Goal: Task Accomplishment & Management: Complete application form

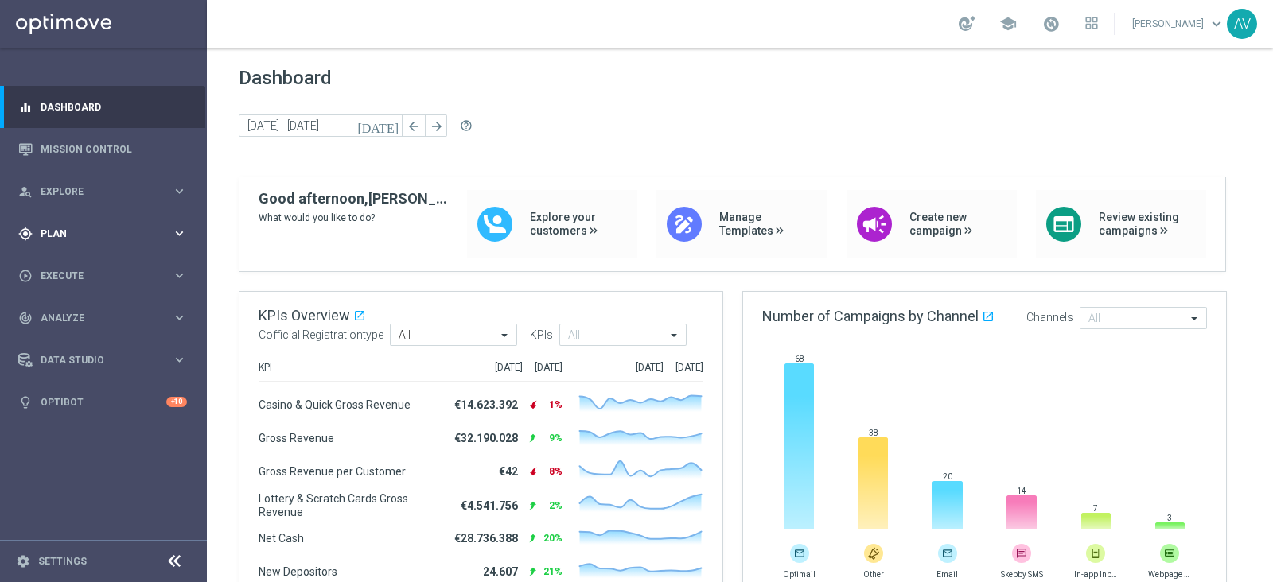
click at [47, 234] on span "Plan" at bounding box center [106, 234] width 131 height 10
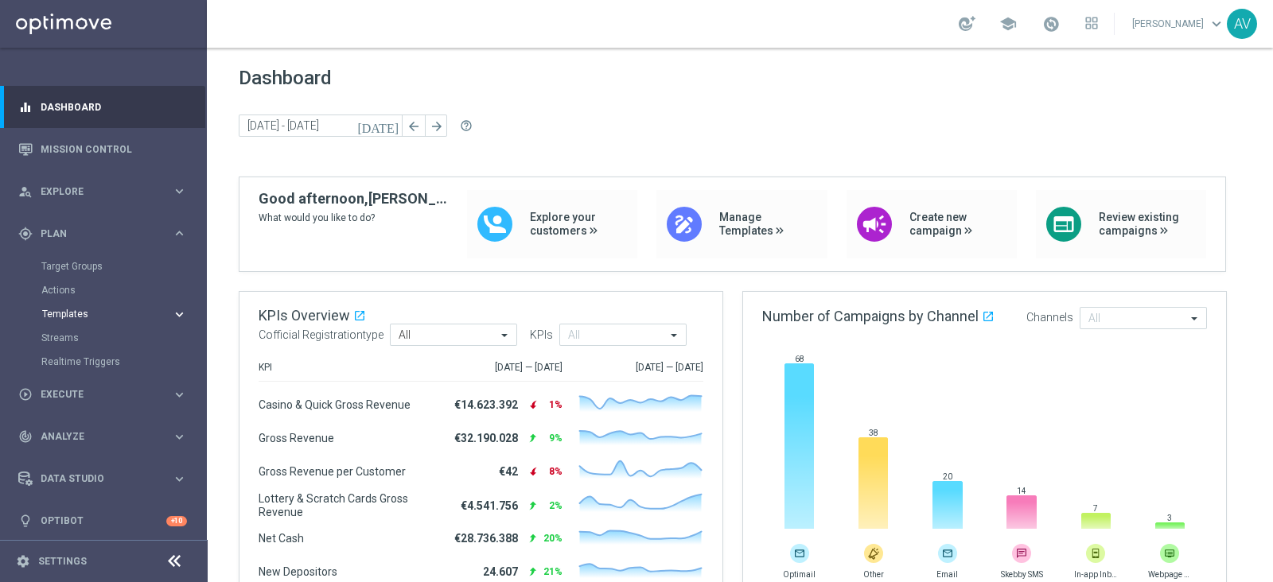
click at [64, 310] on span "Templates" at bounding box center [99, 314] width 114 height 10
click at [73, 337] on link "Optimail" at bounding box center [107, 338] width 116 height 13
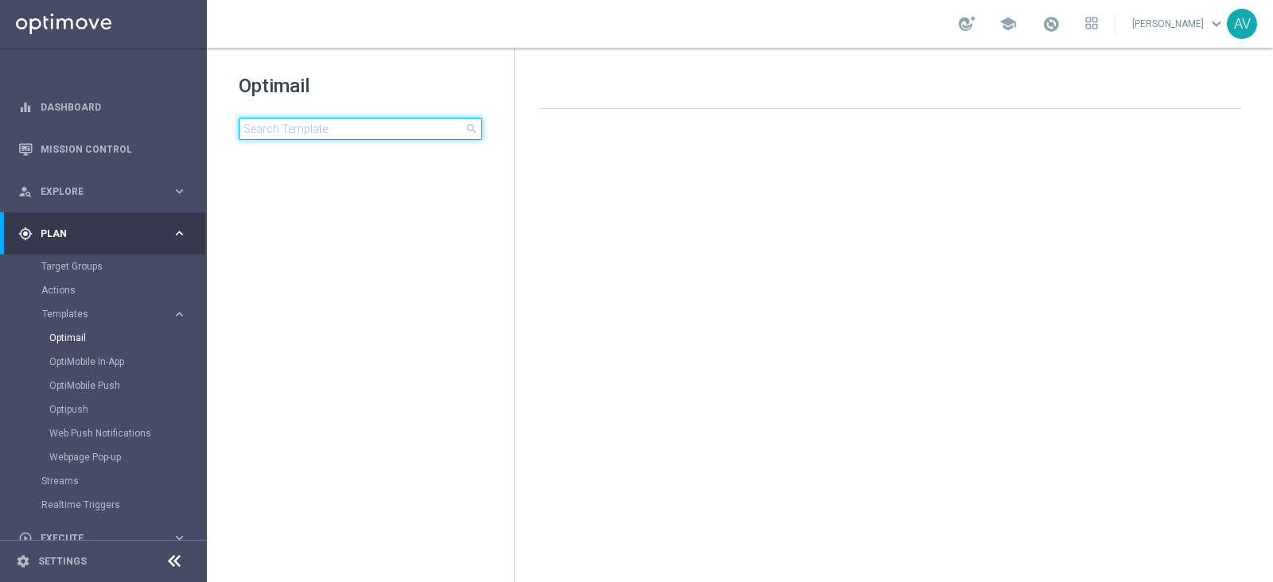
click at [299, 129] on input at bounding box center [360, 129] width 243 height 22
type input "comp"
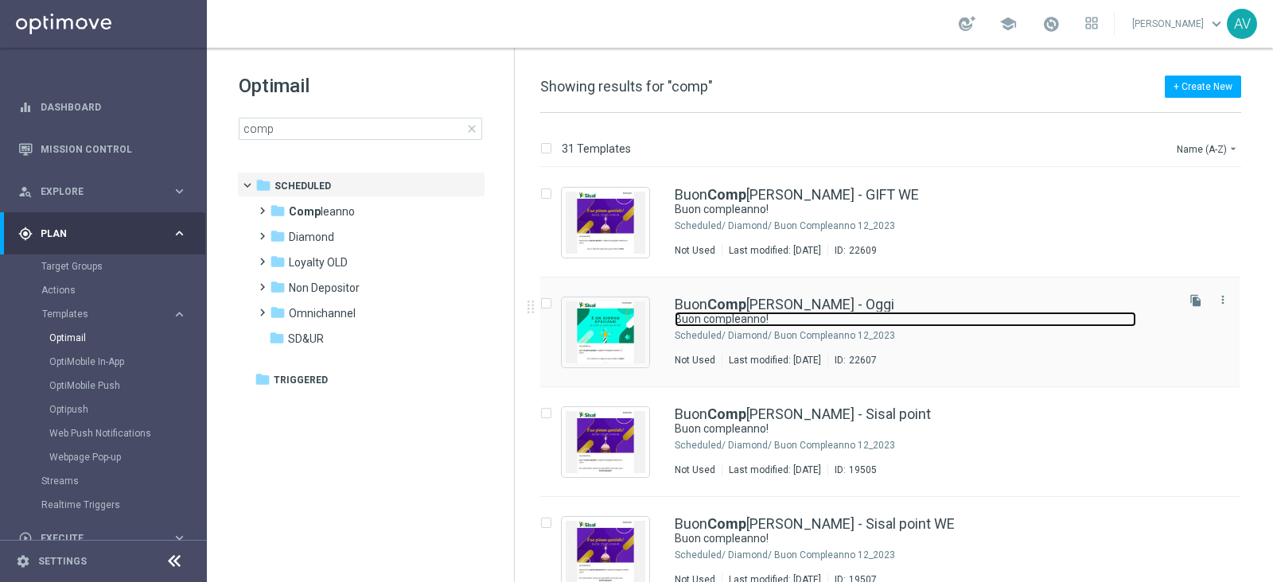
click at [752, 313] on link "Buon compleanno!" at bounding box center [905, 319] width 461 height 15
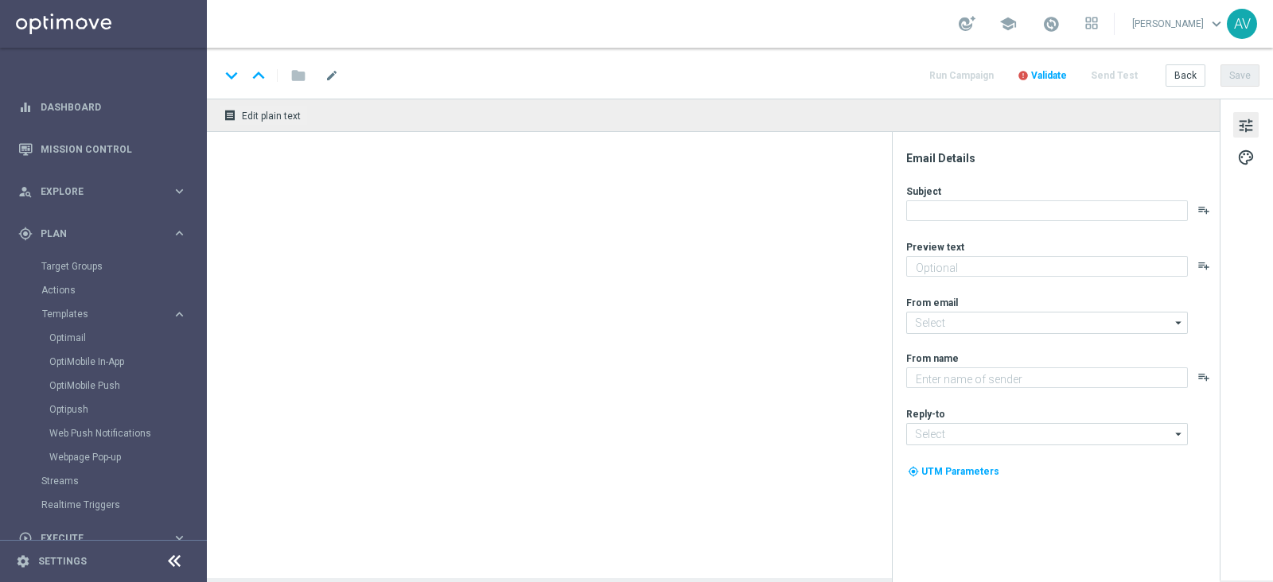
type textarea "Ti aspetta una sorpresa…"
type input "[EMAIL_ADDRESS][DOMAIN_NAME]"
type textarea "Sisal"
type input "[EMAIL_ADDRESS][DOMAIN_NAME]"
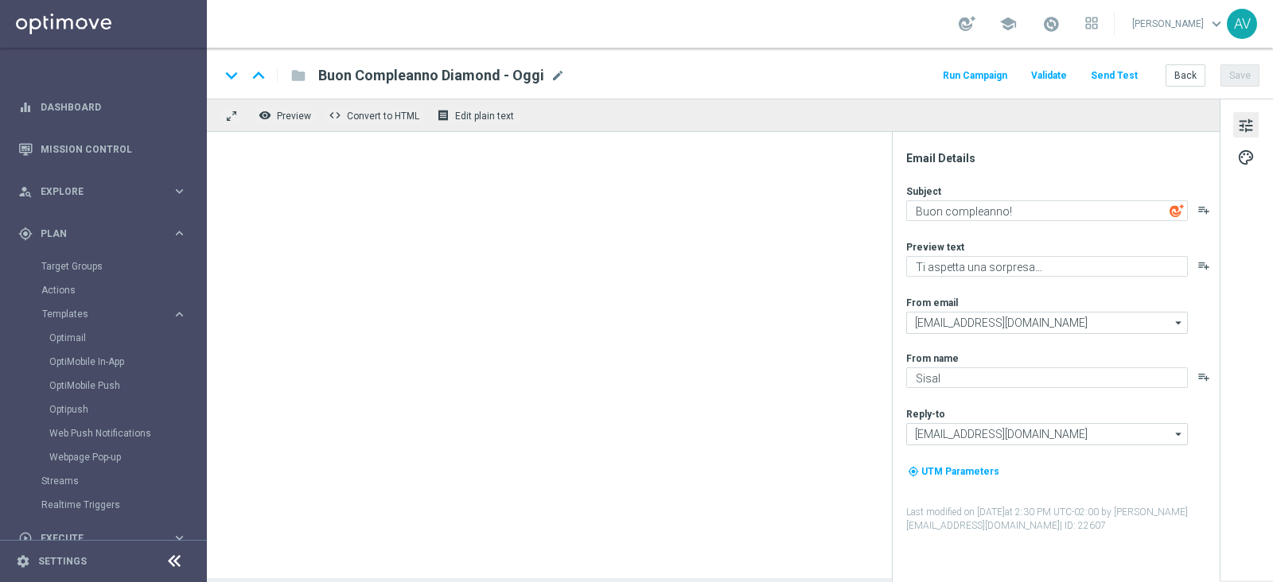
click at [969, 75] on button "Run Campaign" at bounding box center [974, 75] width 69 height 21
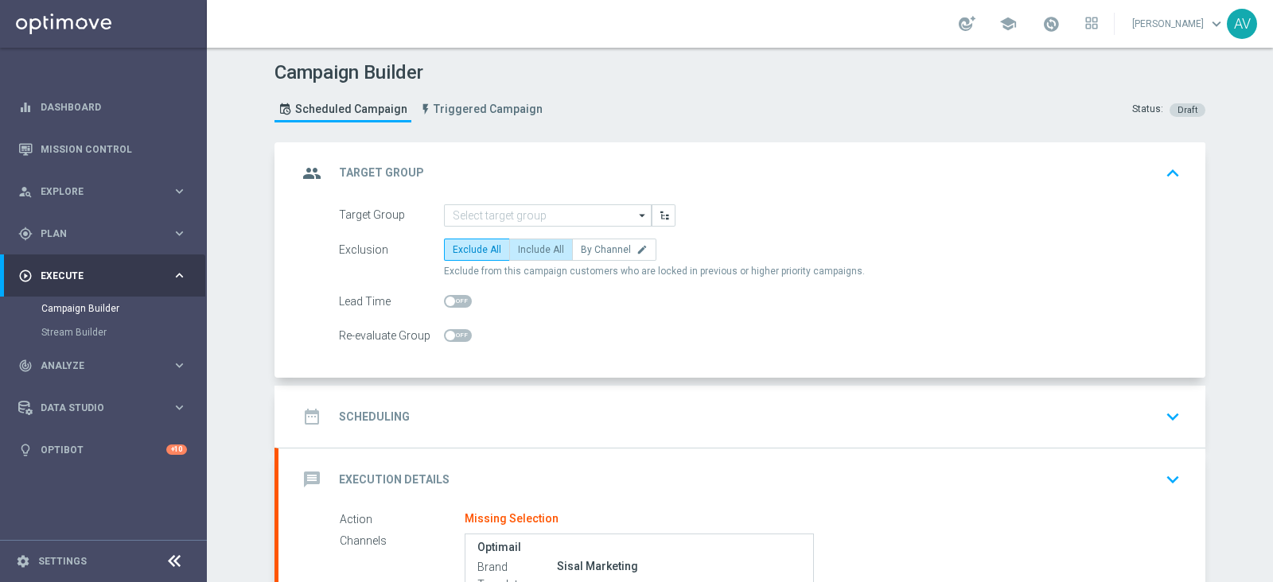
click at [528, 244] on span "Include All" at bounding box center [541, 249] width 46 height 11
click at [528, 247] on input "Include All" at bounding box center [523, 252] width 10 height 10
radio input "true"
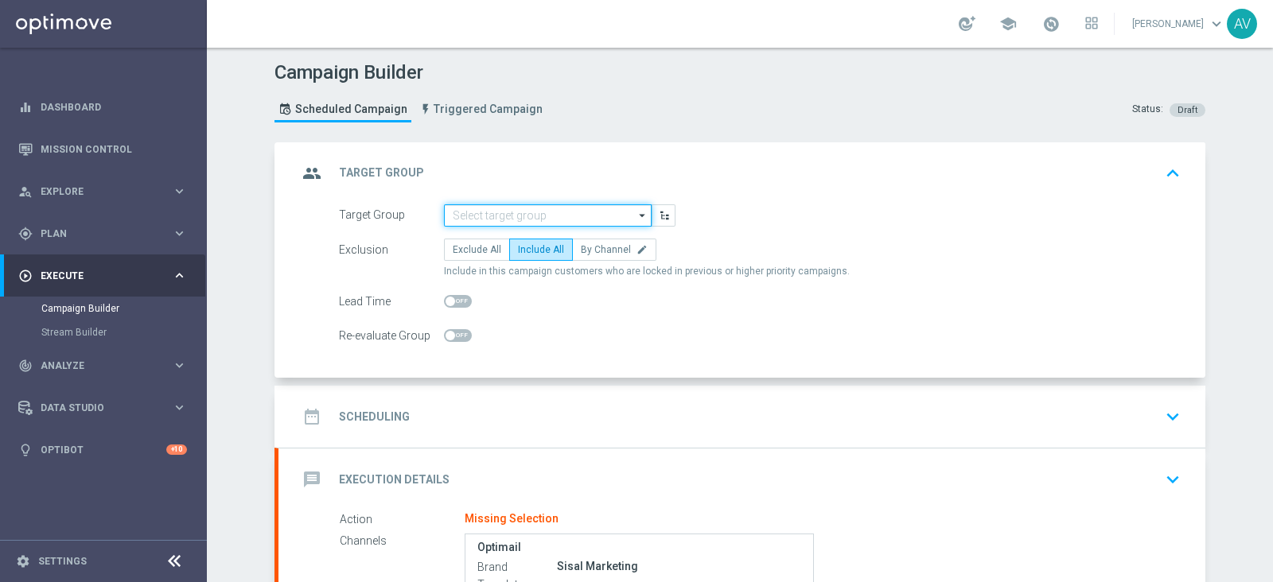
click at [540, 213] on input at bounding box center [548, 215] width 208 height 22
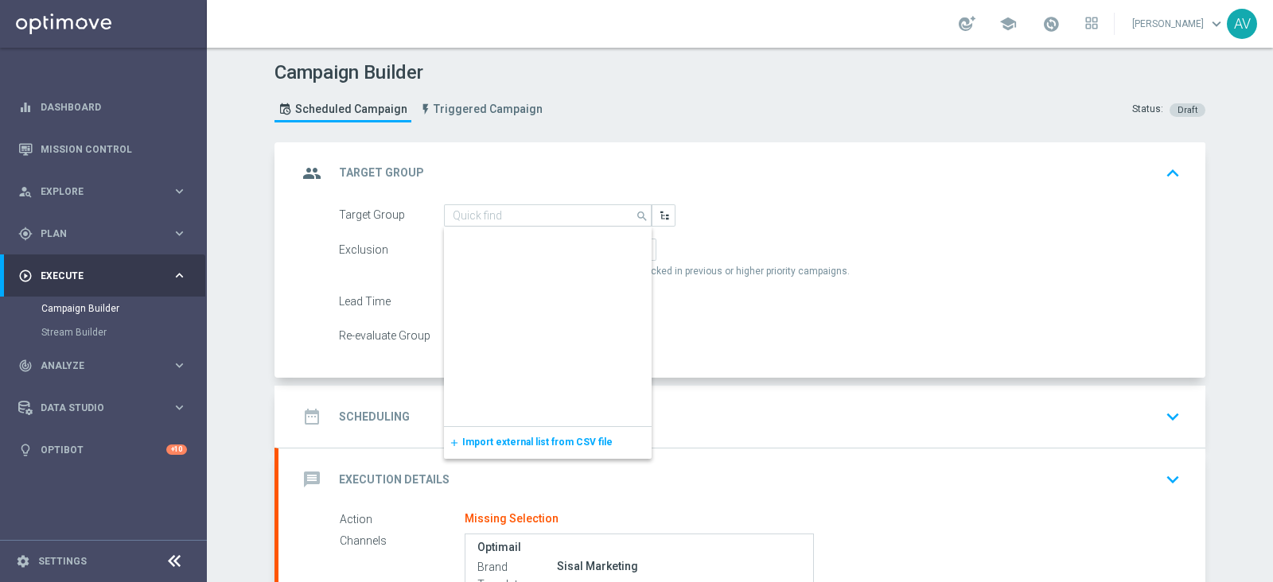
scroll to position [14467, 0]
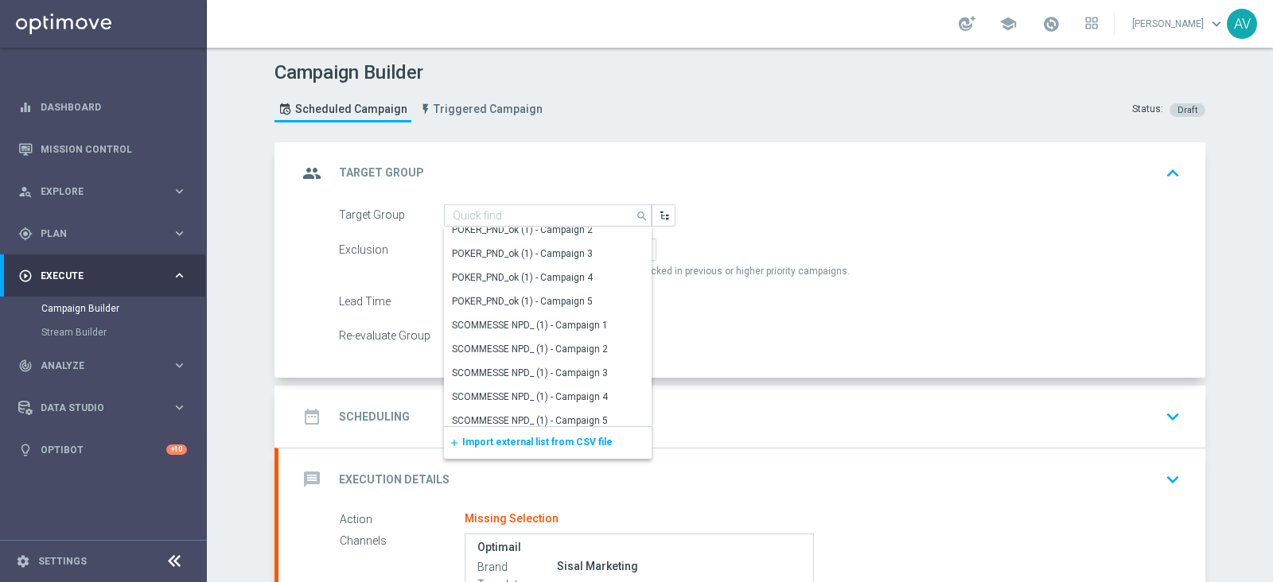
click at [531, 445] on span "Import external list from CSV file" at bounding box center [537, 442] width 150 height 11
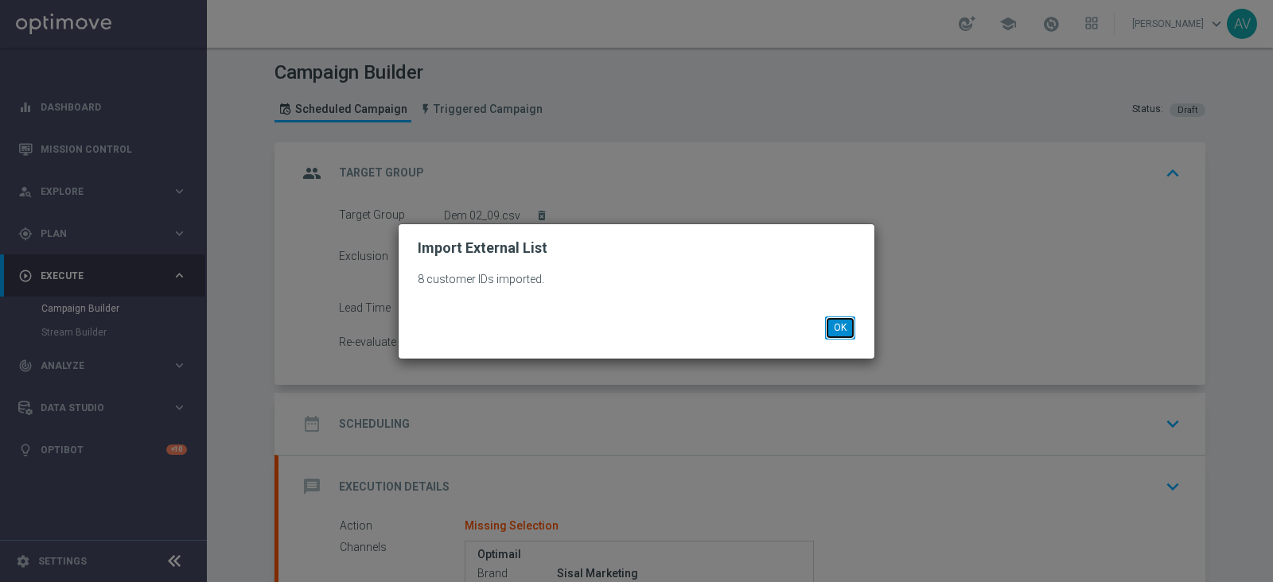
click at [843, 328] on button "OK" at bounding box center [840, 328] width 30 height 22
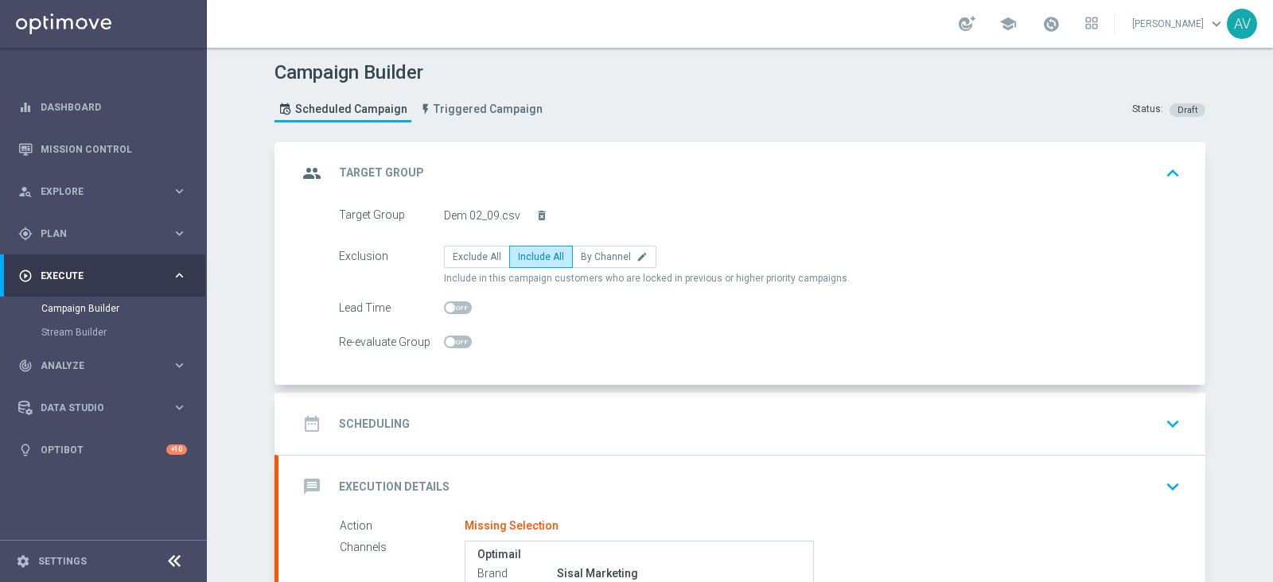
click at [306, 171] on icon "group" at bounding box center [312, 173] width 29 height 29
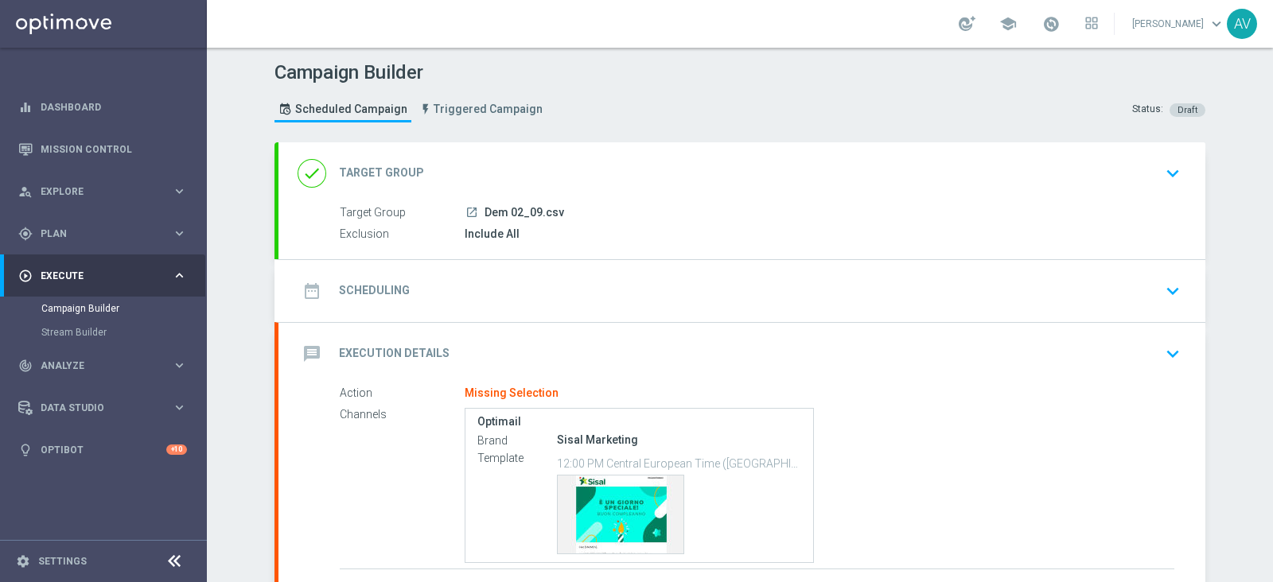
click at [319, 293] on div "date_range Scheduling" at bounding box center [354, 291] width 112 height 29
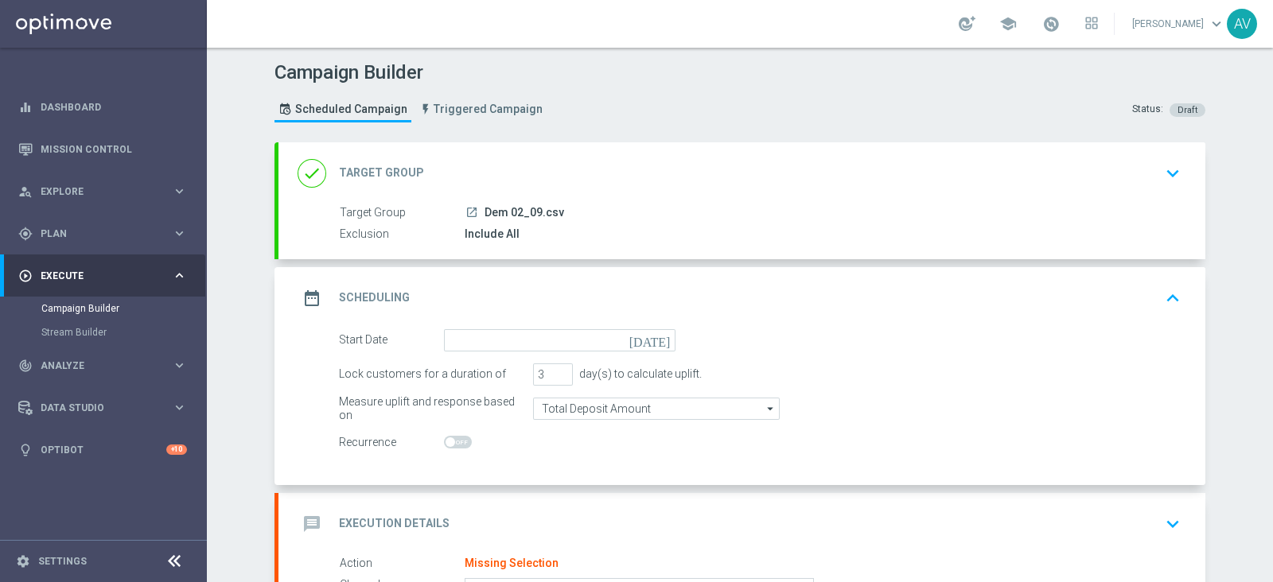
click at [652, 340] on icon "[DATE]" at bounding box center [652, 338] width 47 height 18
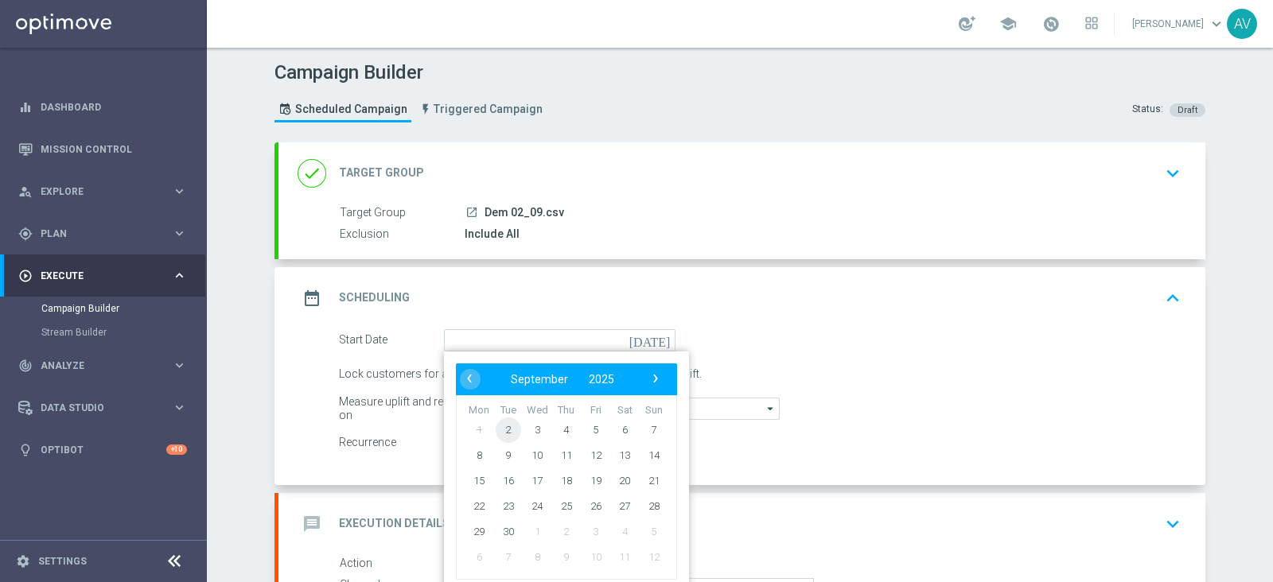
click at [496, 427] on span "2" at bounding box center [508, 429] width 25 height 25
type input "[DATE]"
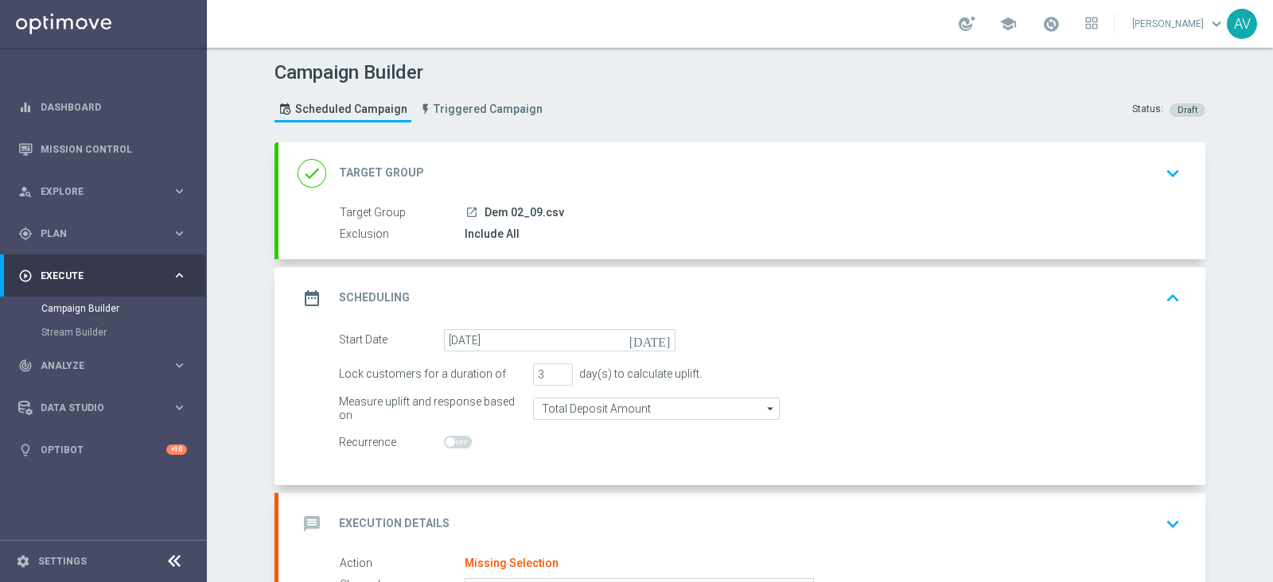
click at [306, 302] on icon "date_range" at bounding box center [312, 298] width 29 height 29
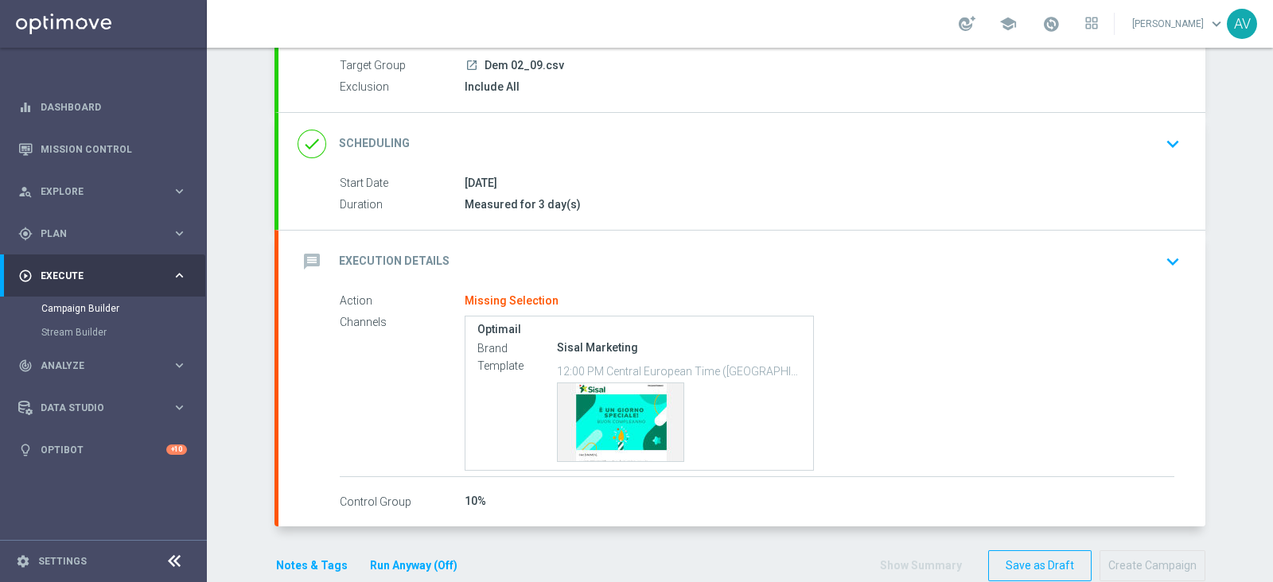
scroll to position [175, 0]
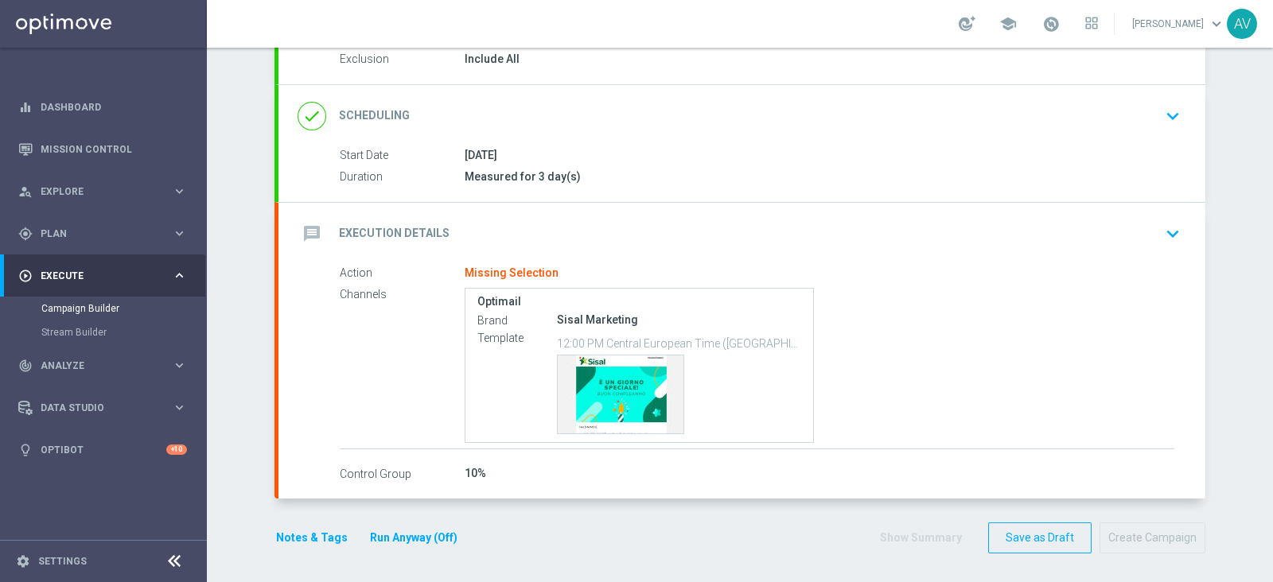
click at [298, 236] on icon "message" at bounding box center [312, 234] width 29 height 29
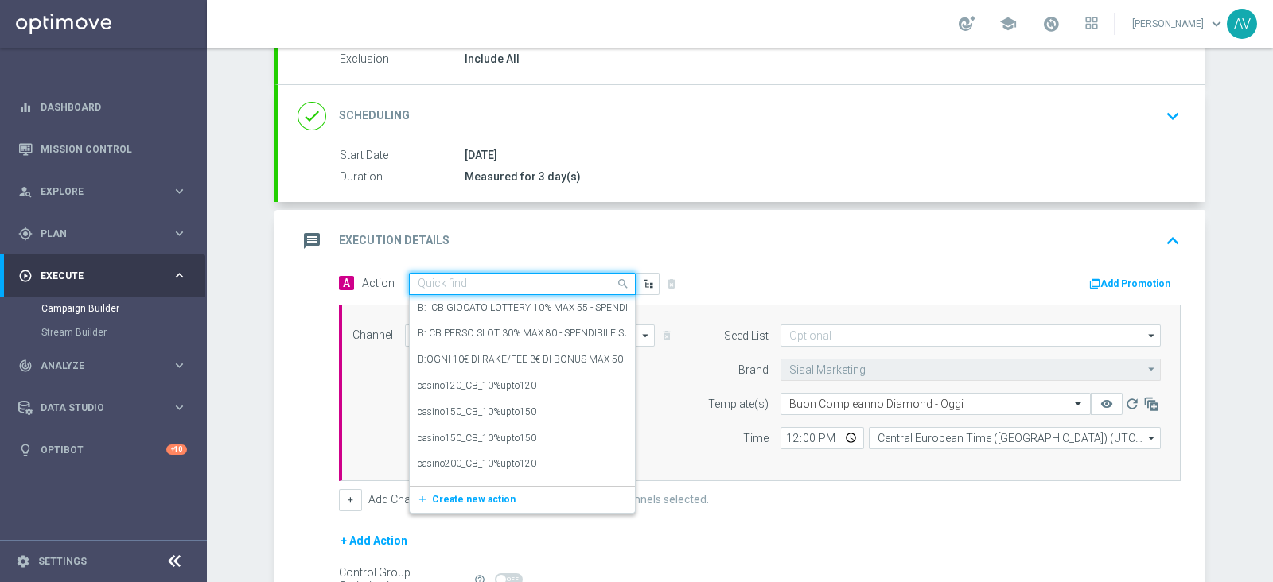
click at [498, 283] on input "text" at bounding box center [506, 285] width 177 height 14
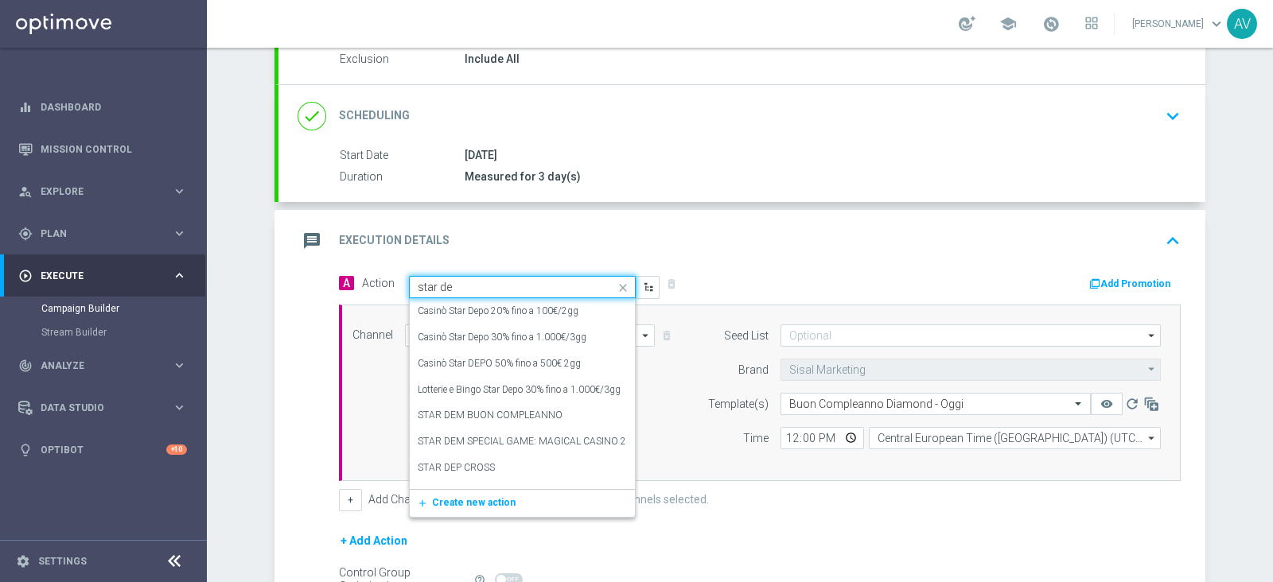
type input "star dem"
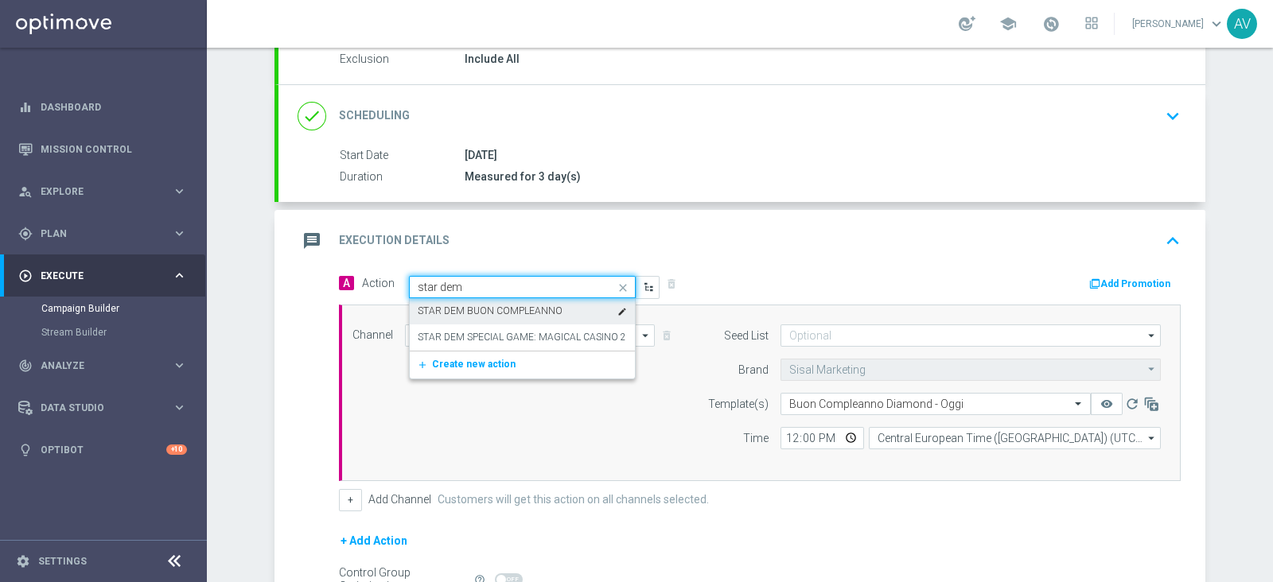
click at [483, 305] on label "STAR DEM BUON COMPLEANNO" at bounding box center [490, 312] width 145 height 14
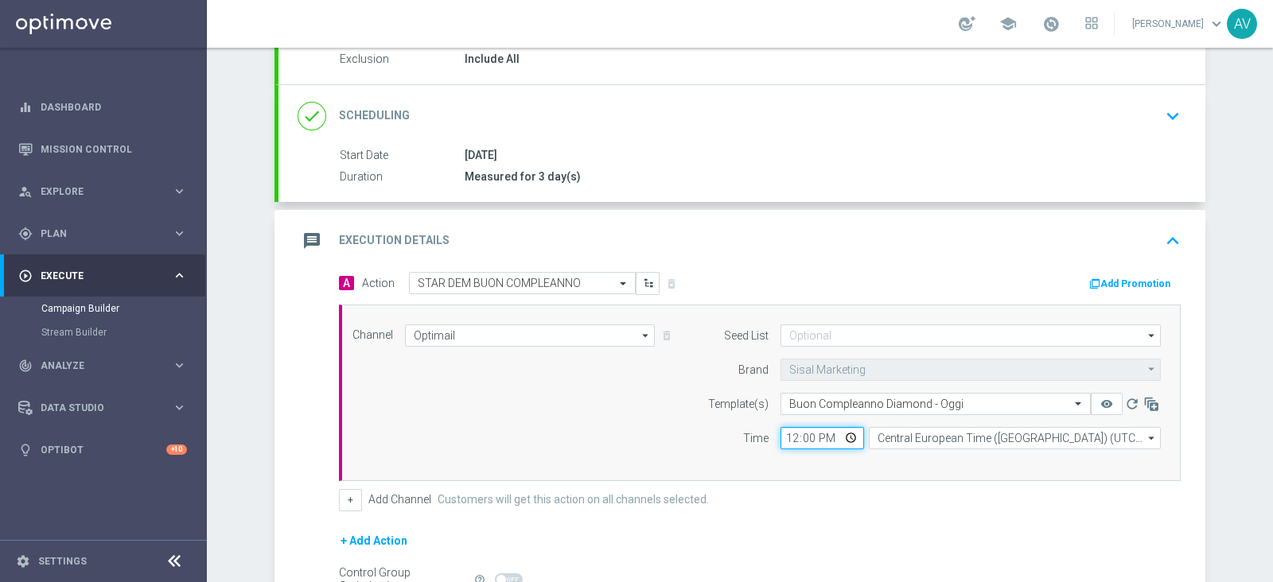
click at [780, 439] on input "12:00" at bounding box center [822, 438] width 84 height 22
type input "15:00"
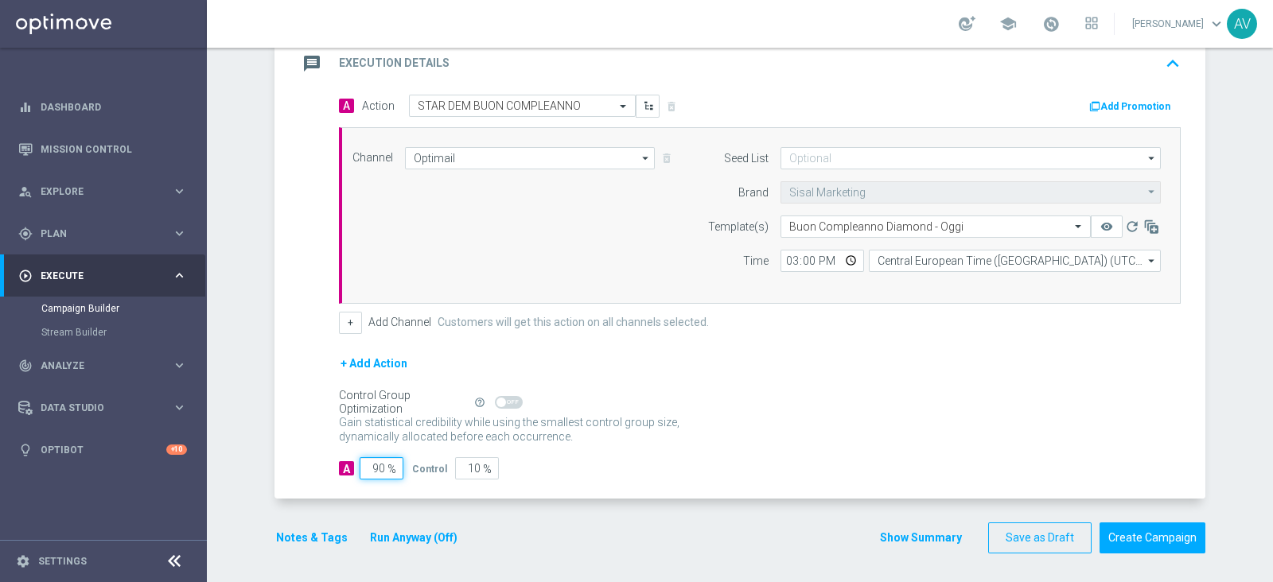
click at [378, 466] on input "90" at bounding box center [382, 468] width 44 height 22
type input "9"
type input "91"
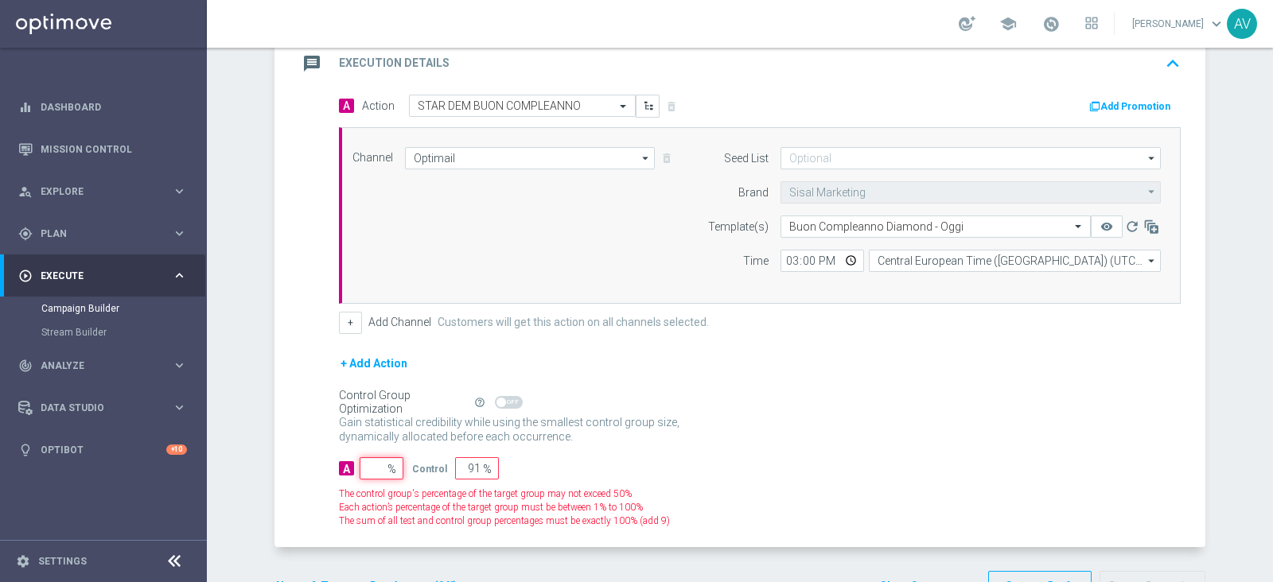
type input "100"
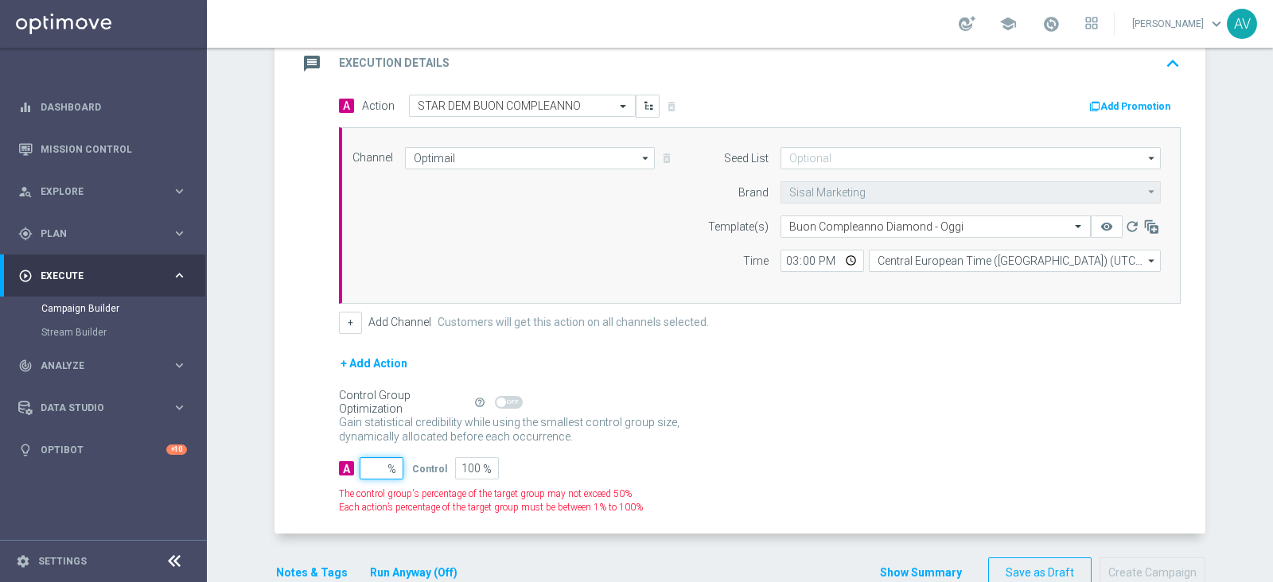
type input "1"
type input "99"
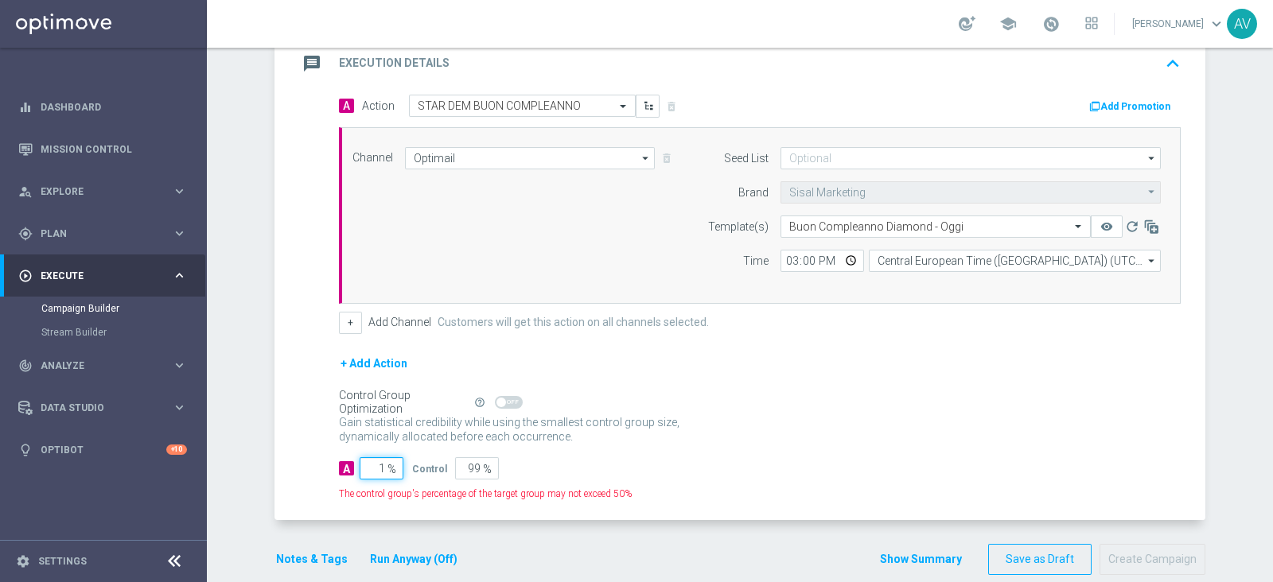
type input "10"
type input "90"
type input "100"
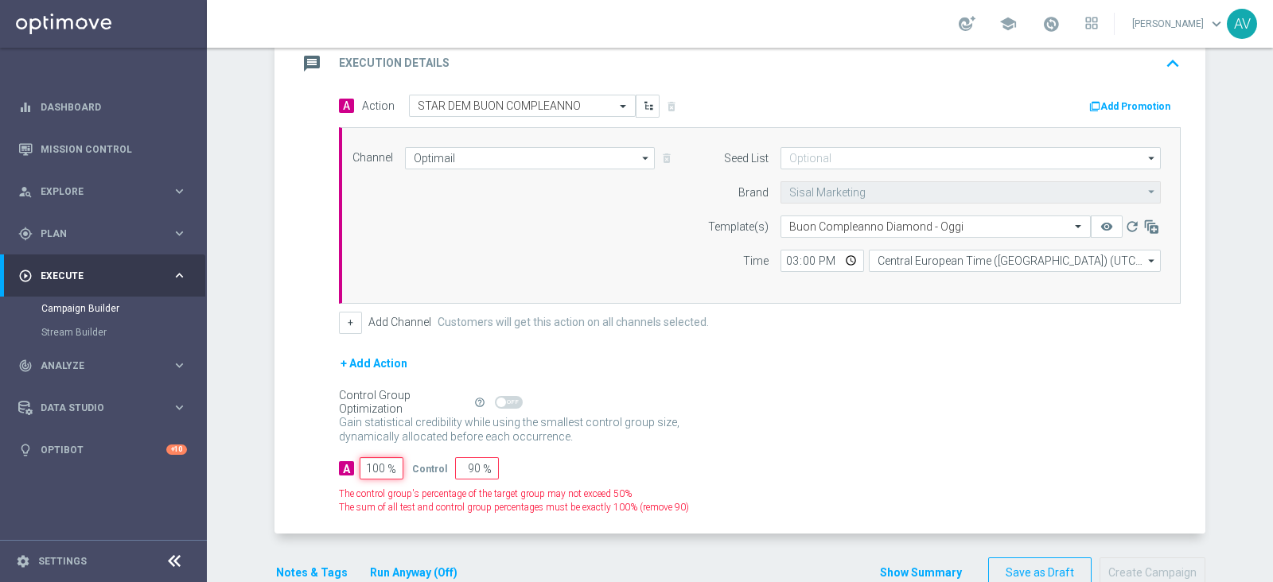
type input "0"
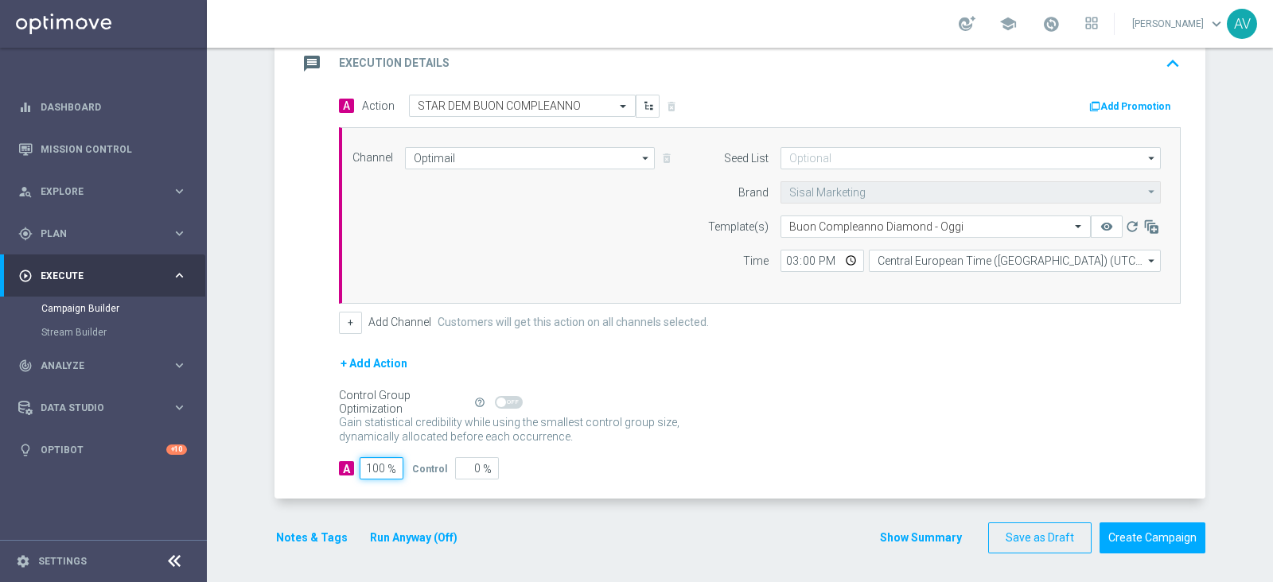
type input "100"
click at [300, 68] on icon "message" at bounding box center [312, 63] width 29 height 29
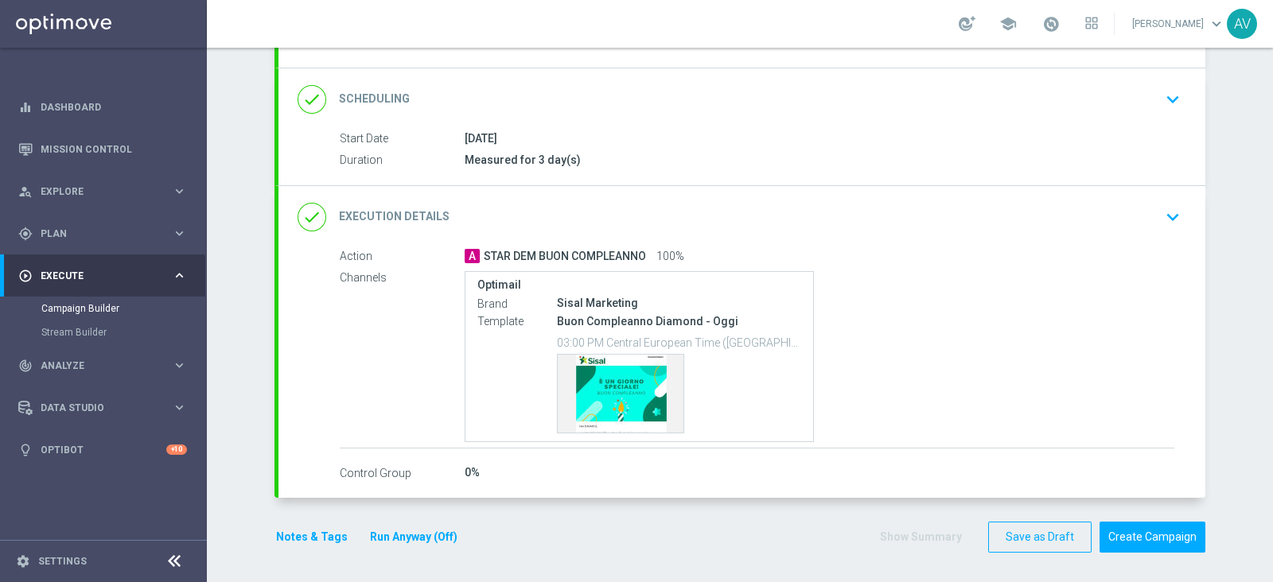
scroll to position [191, 0]
click at [290, 535] on button "Notes & Tags" at bounding box center [311, 538] width 75 height 20
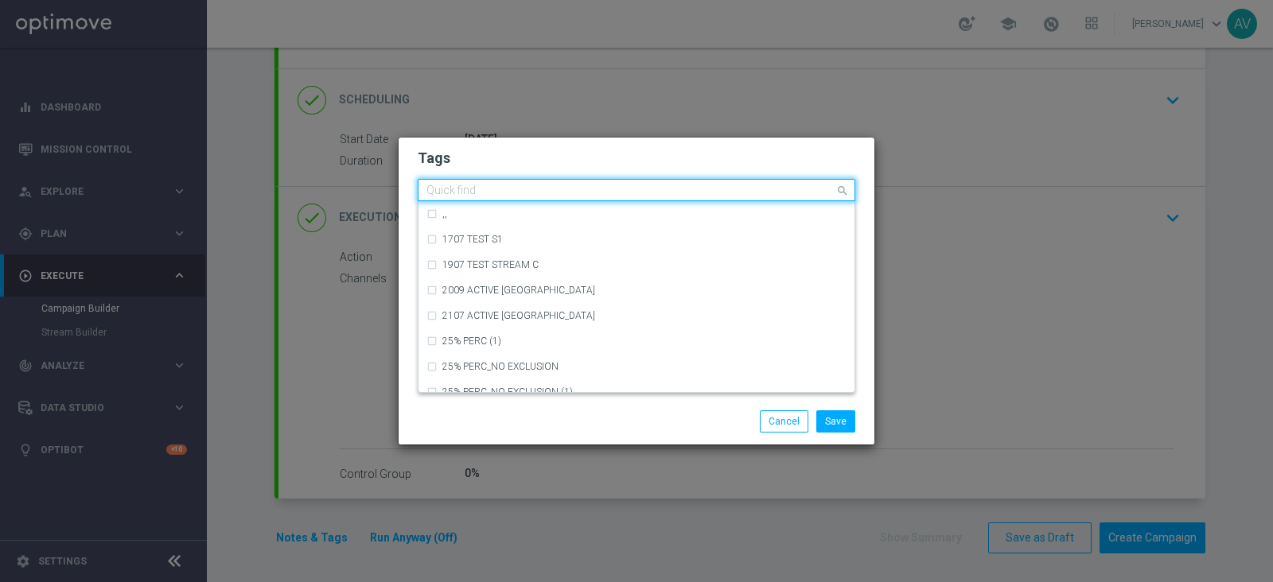
click at [558, 181] on div "Quick find" at bounding box center [626, 191] width 416 height 20
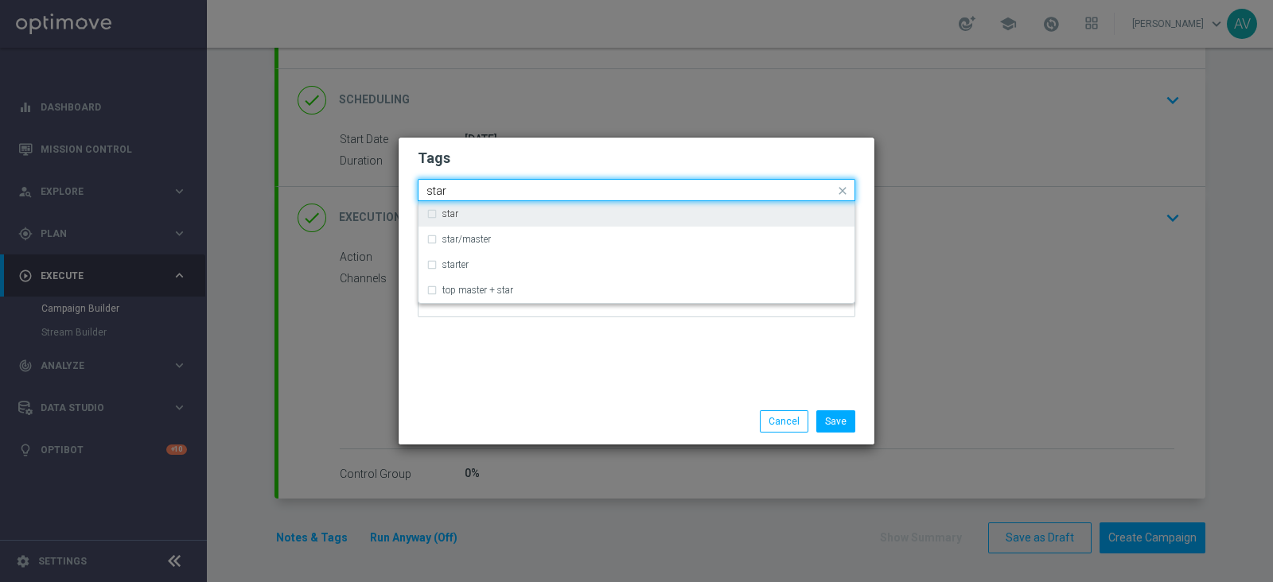
click at [461, 212] on div "star" at bounding box center [644, 214] width 404 height 10
type input "star"
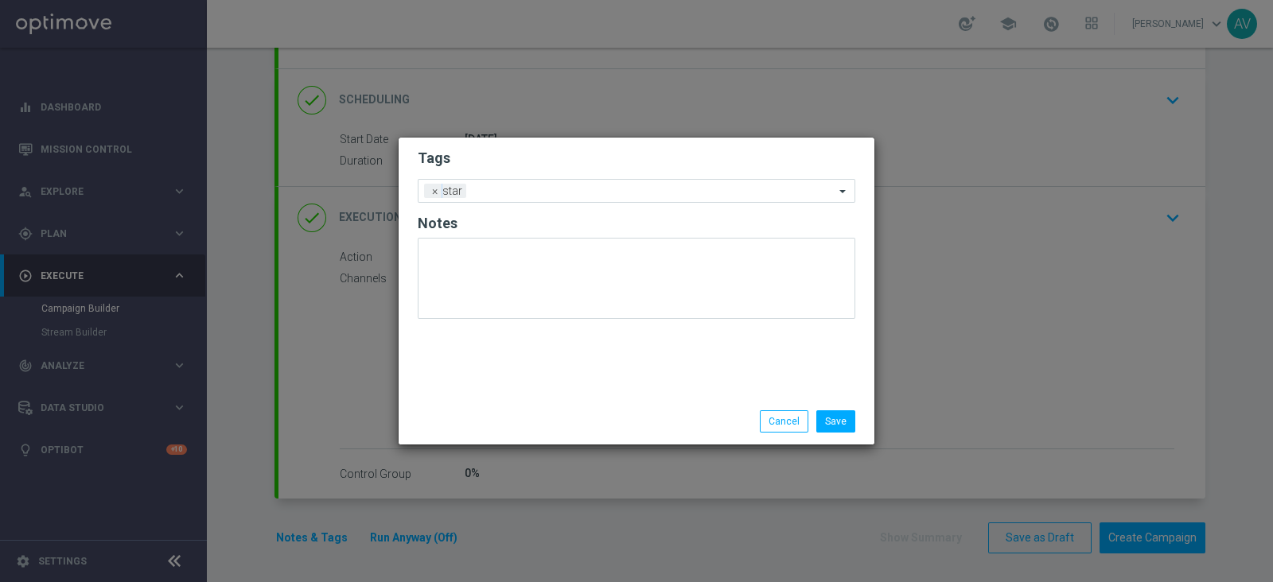
click at [593, 372] on div "Tags Add a new tag × star Notes" at bounding box center [637, 268] width 476 height 261
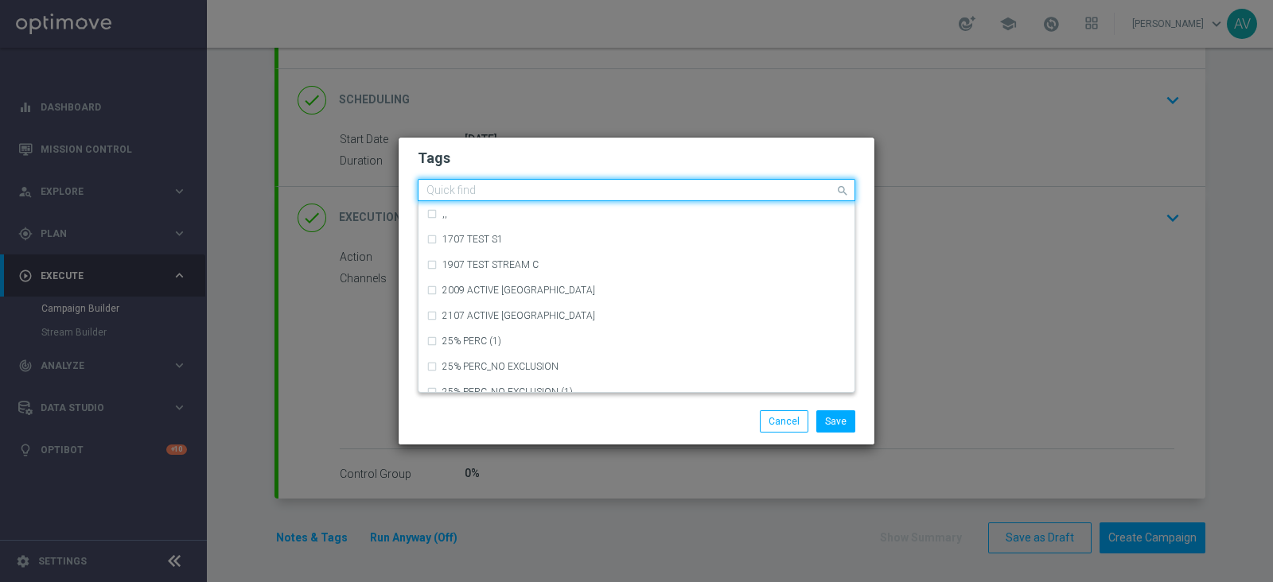
click at [554, 185] on input "text" at bounding box center [630, 192] width 408 height 14
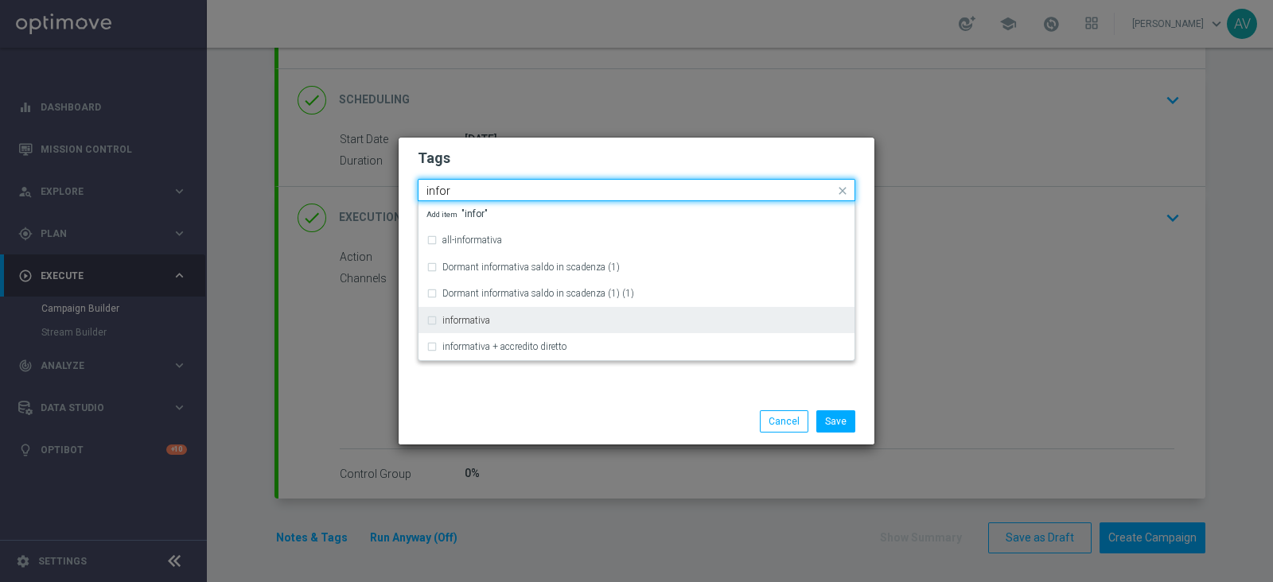
click at [481, 321] on label "informativa" at bounding box center [466, 321] width 48 height 10
type input "infor"
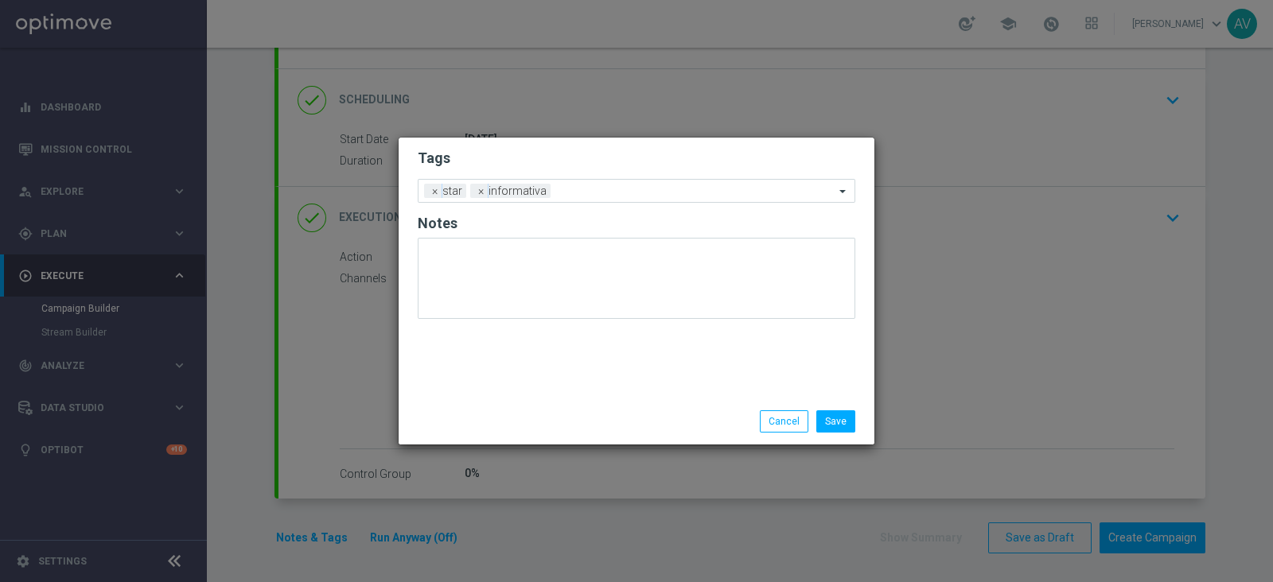
click at [587, 426] on div "Save Cancel" at bounding box center [713, 421] width 308 height 22
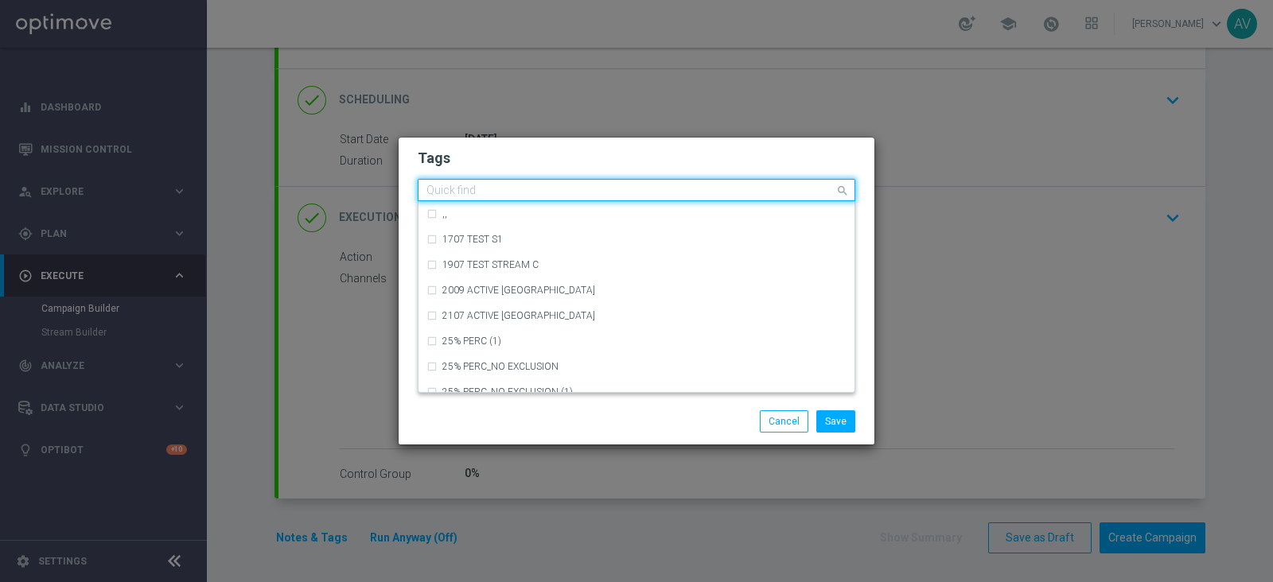
click at [597, 190] on input "text" at bounding box center [630, 192] width 408 height 14
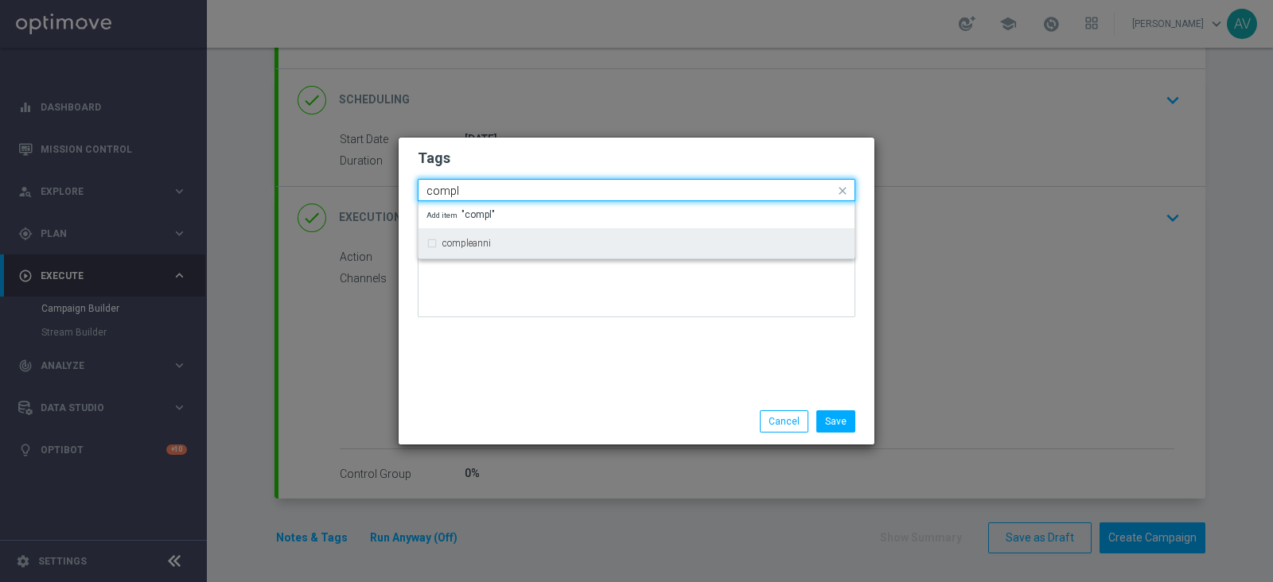
click at [485, 241] on label "compleanni" at bounding box center [466, 244] width 49 height 10
type input "compl"
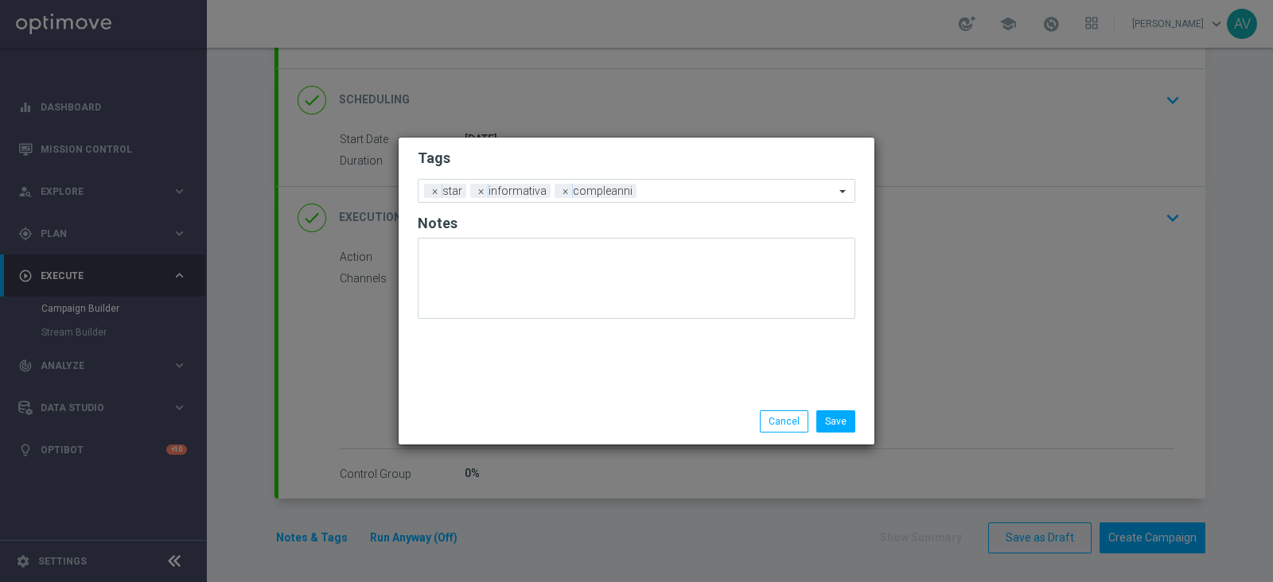
click at [553, 372] on div "Tags Add a new tag × star × informativa × compleanni Notes" at bounding box center [637, 268] width 476 height 261
drag, startPoint x: 855, startPoint y: 422, endPoint x: 843, endPoint y: 419, distance: 12.2
click at [843, 419] on li "Save" at bounding box center [835, 421] width 47 height 22
click at [843, 419] on button "Save" at bounding box center [835, 421] width 39 height 22
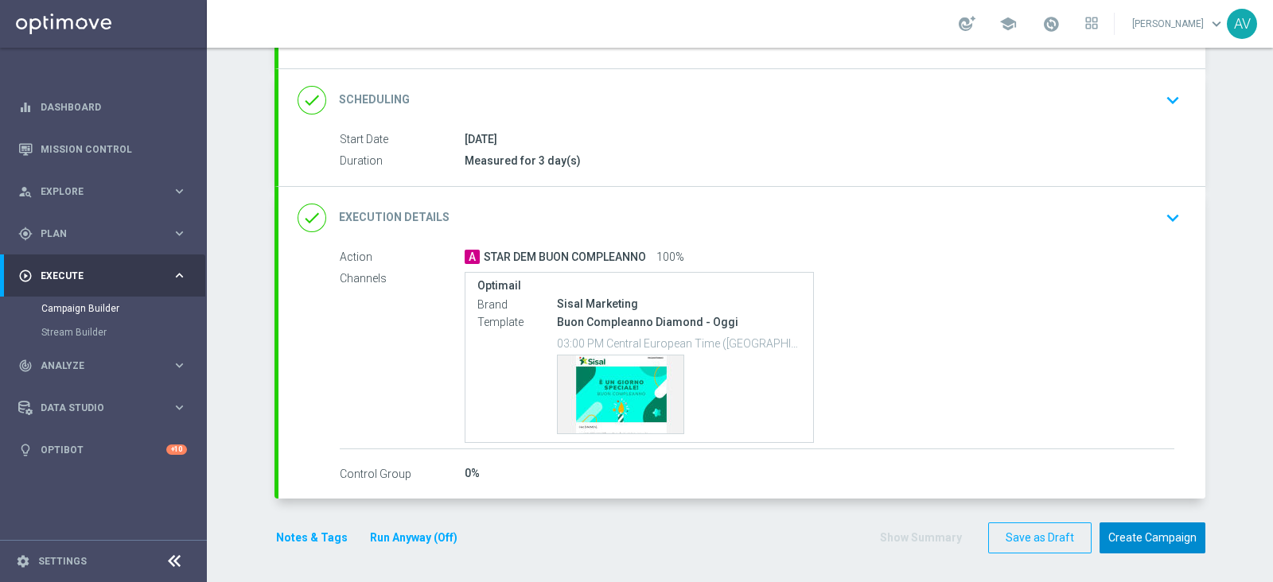
click at [1139, 528] on button "Create Campaign" at bounding box center [1152, 538] width 106 height 31
